Goal: Navigation & Orientation: Go to known website

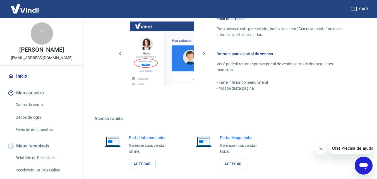
scroll to position [329, 0]
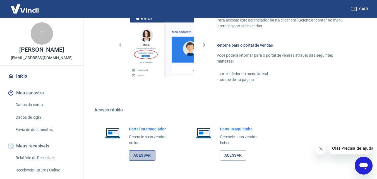
click at [147, 156] on link "Acessar" at bounding box center [142, 155] width 27 height 10
